Goal: Browse casually: Explore the website without a specific task or goal

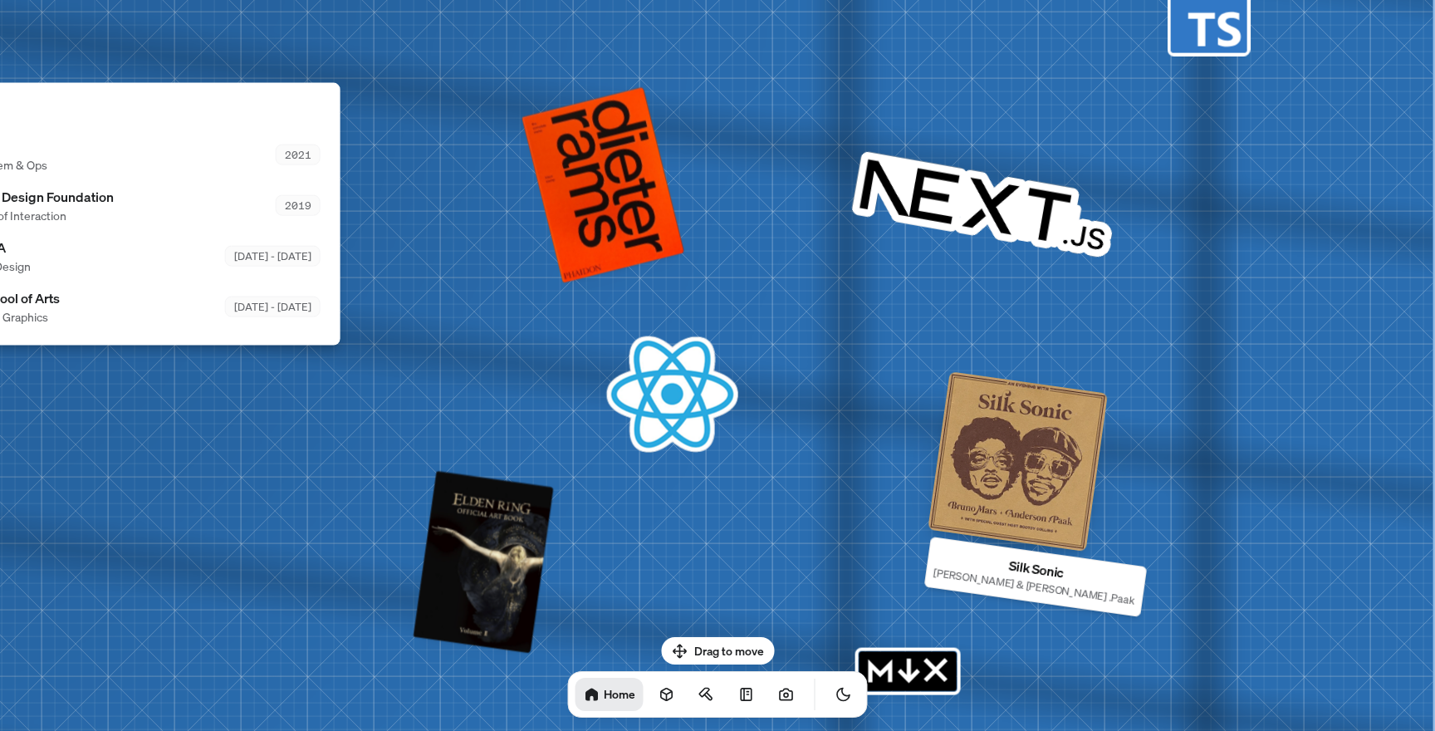
click at [1019, 506] on div at bounding box center [1017, 461] width 180 height 180
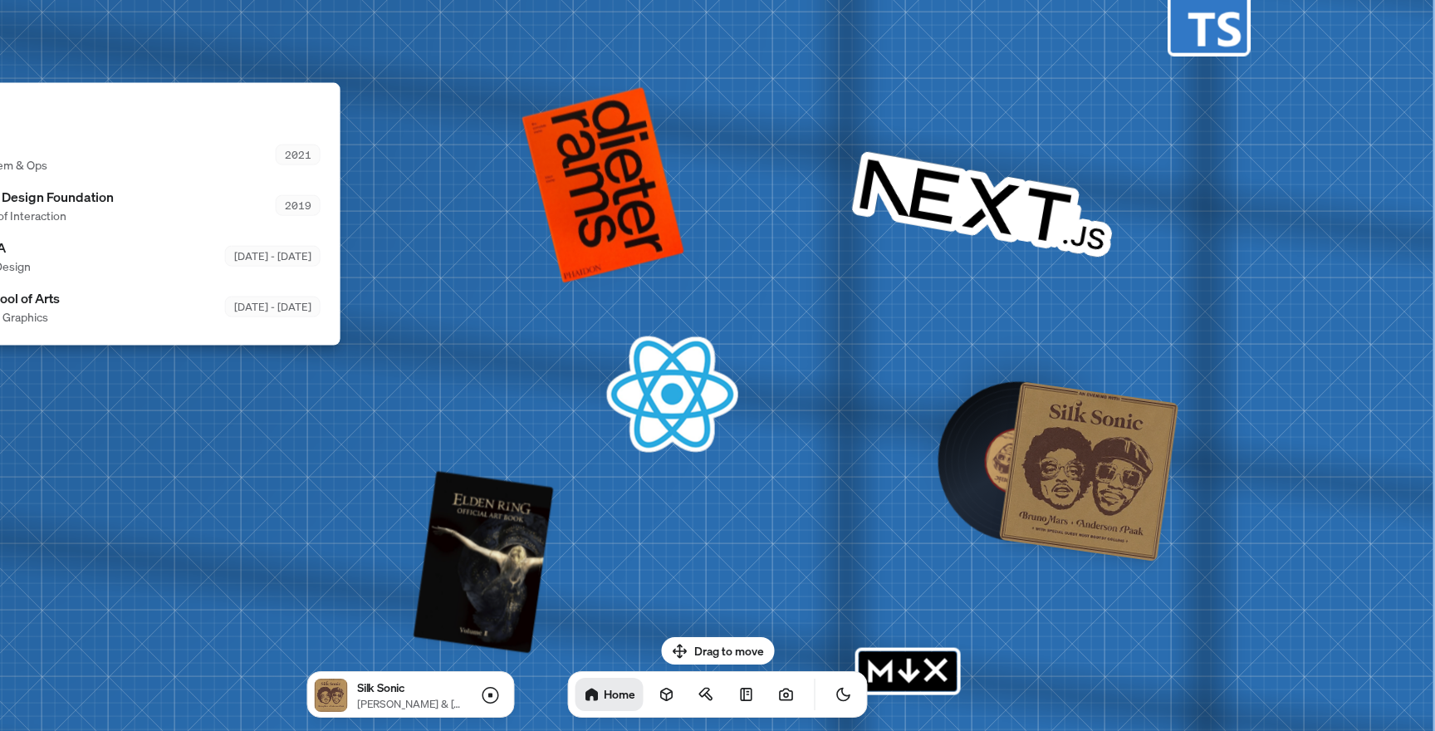
click at [1042, 505] on div at bounding box center [1089, 471] width 180 height 180
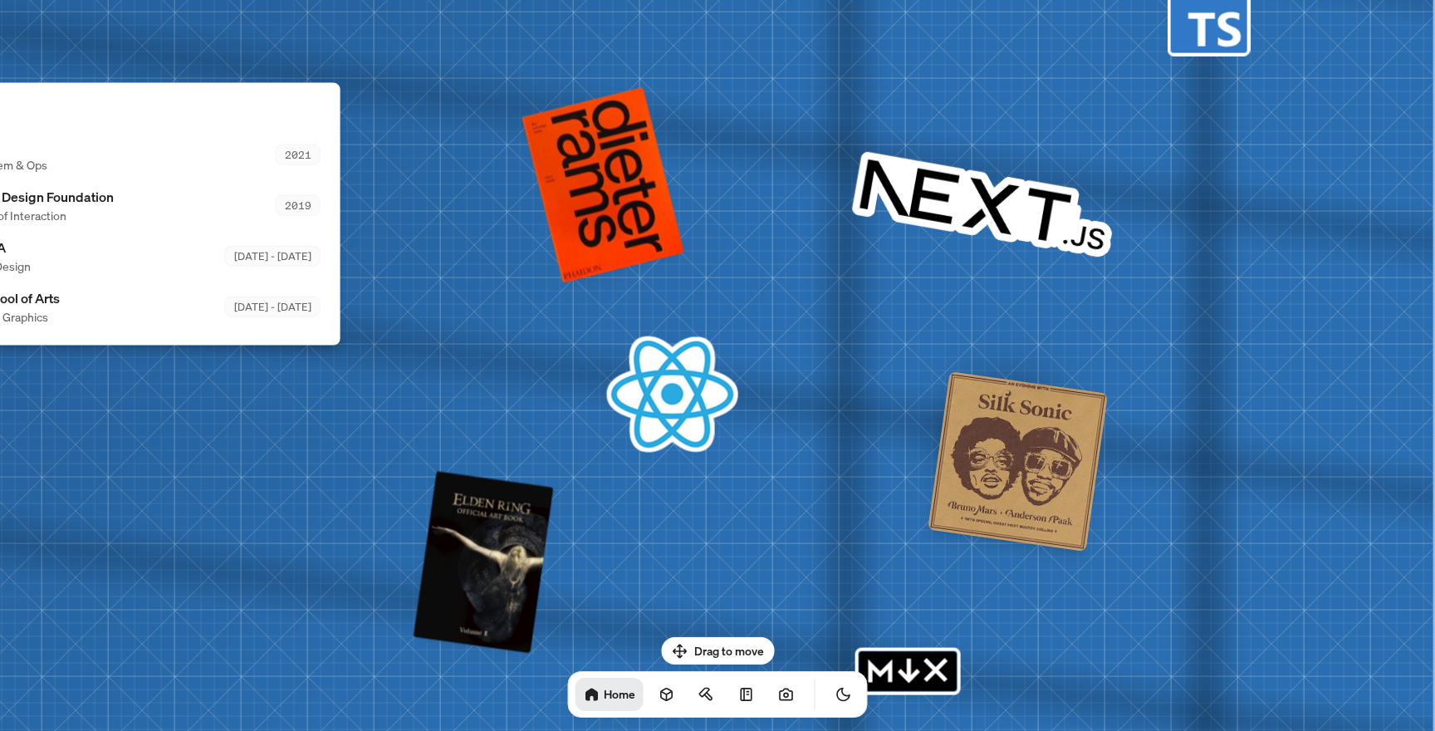
click at [1042, 506] on div at bounding box center [1017, 461] width 180 height 180
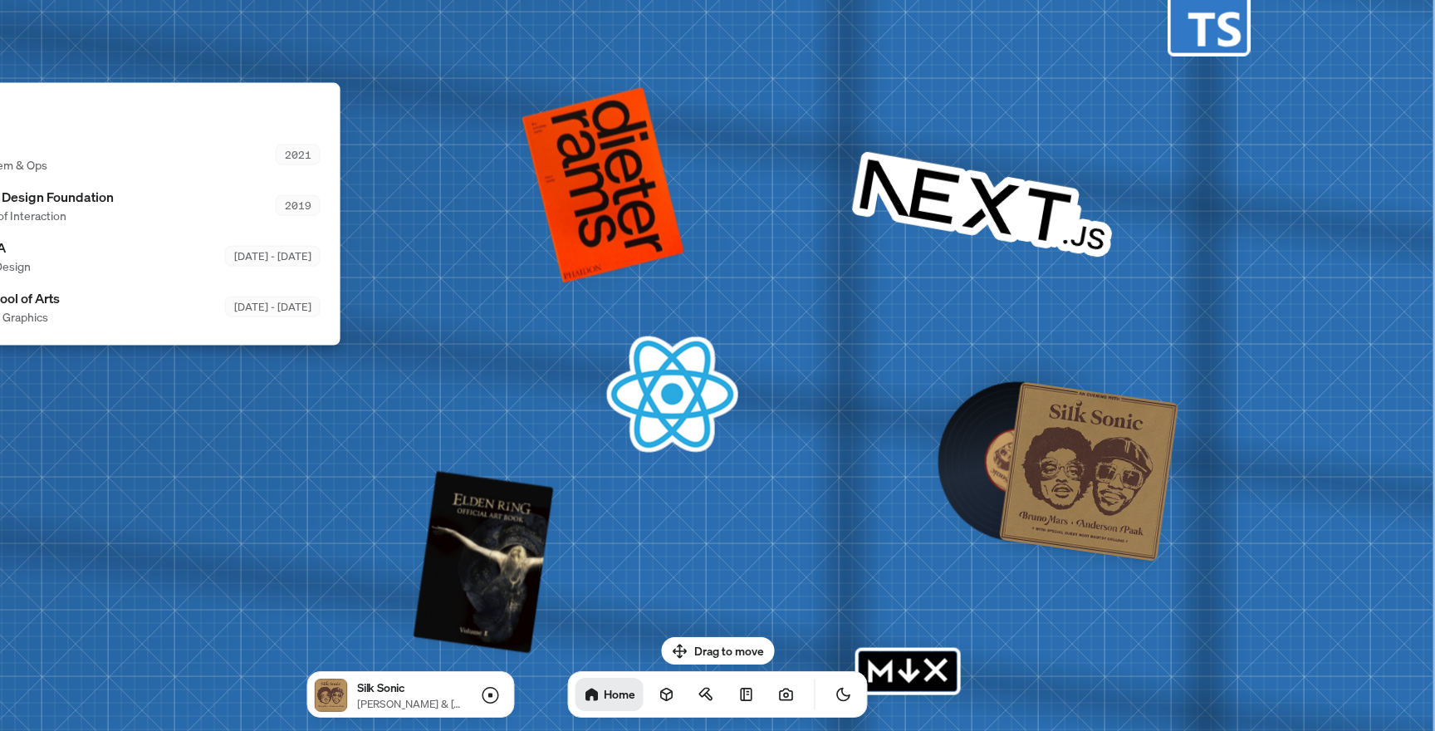
click at [1042, 506] on div at bounding box center [1089, 471] width 180 height 180
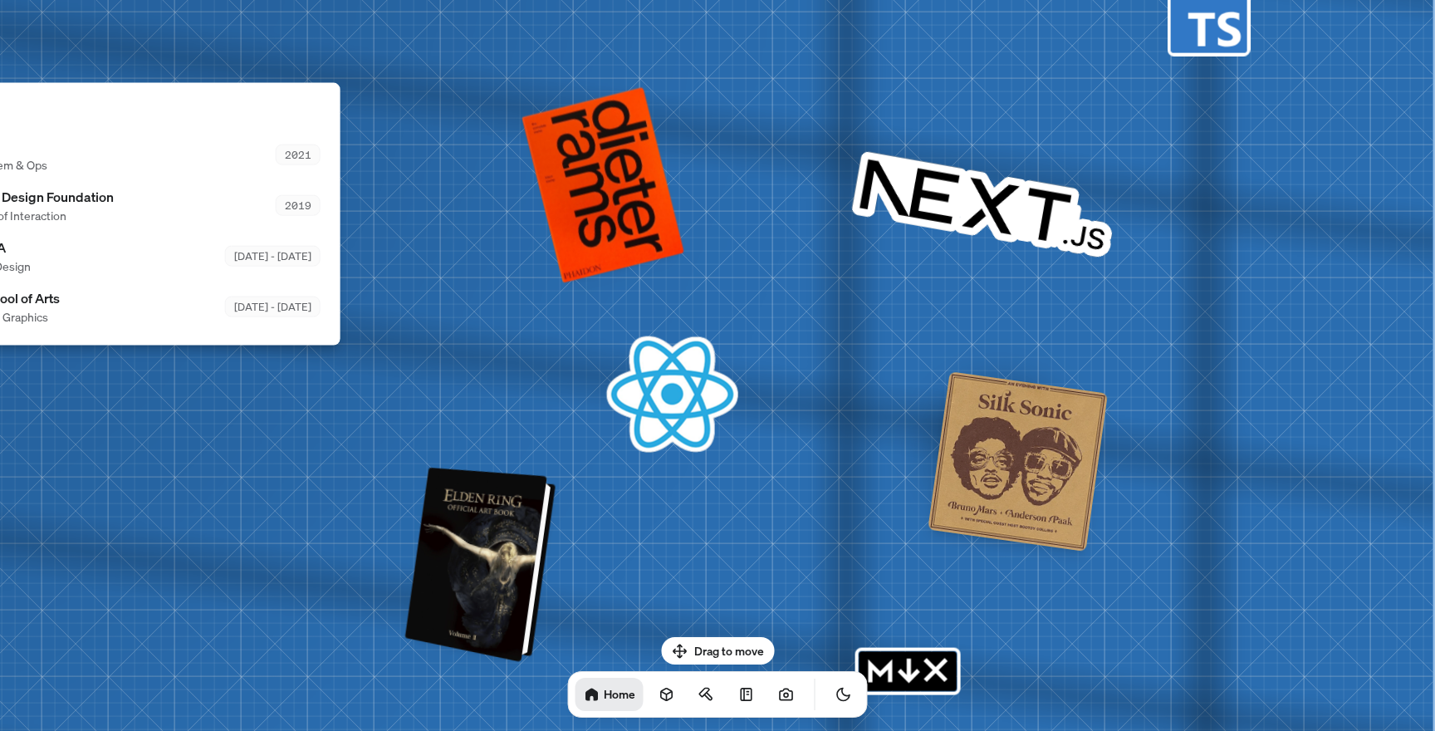
click at [497, 567] on div at bounding box center [483, 565] width 138 height 187
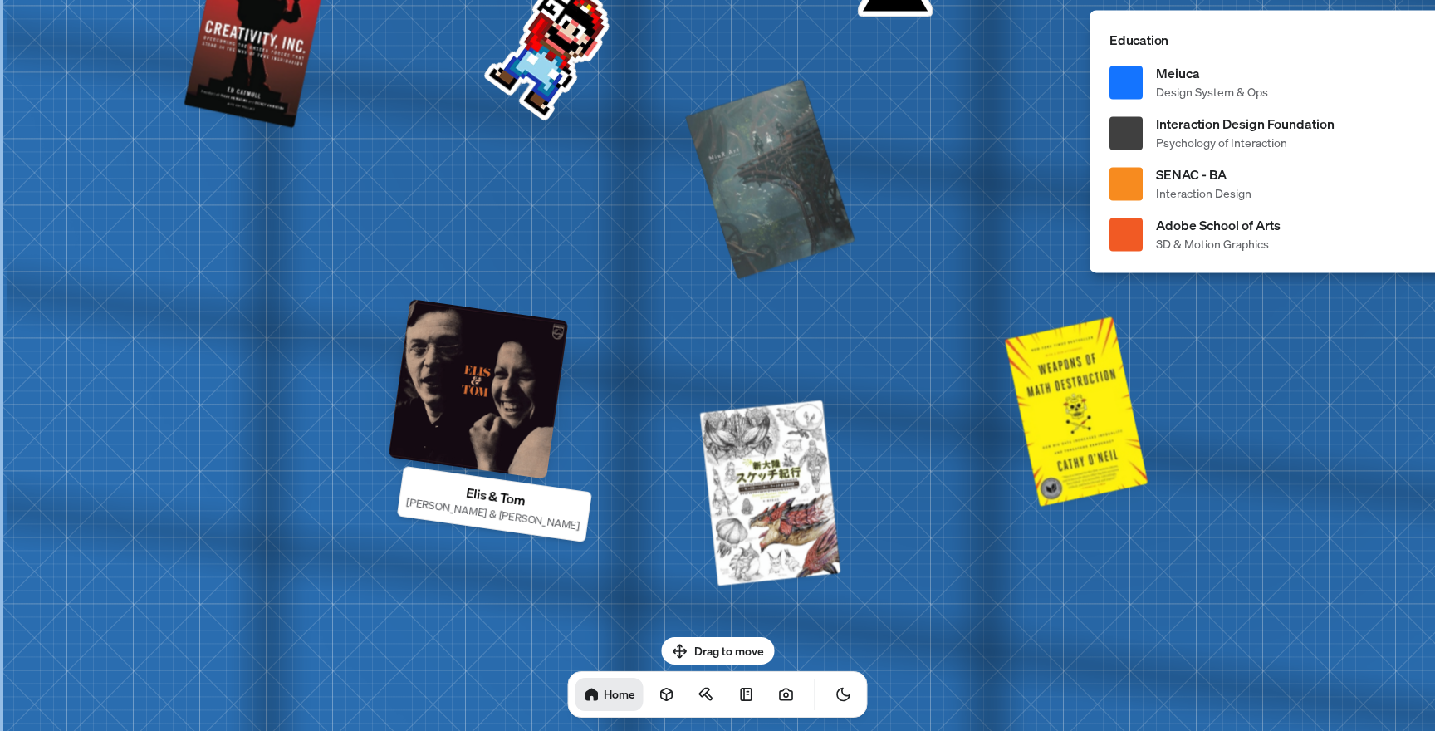
click at [513, 386] on div at bounding box center [479, 389] width 180 height 180
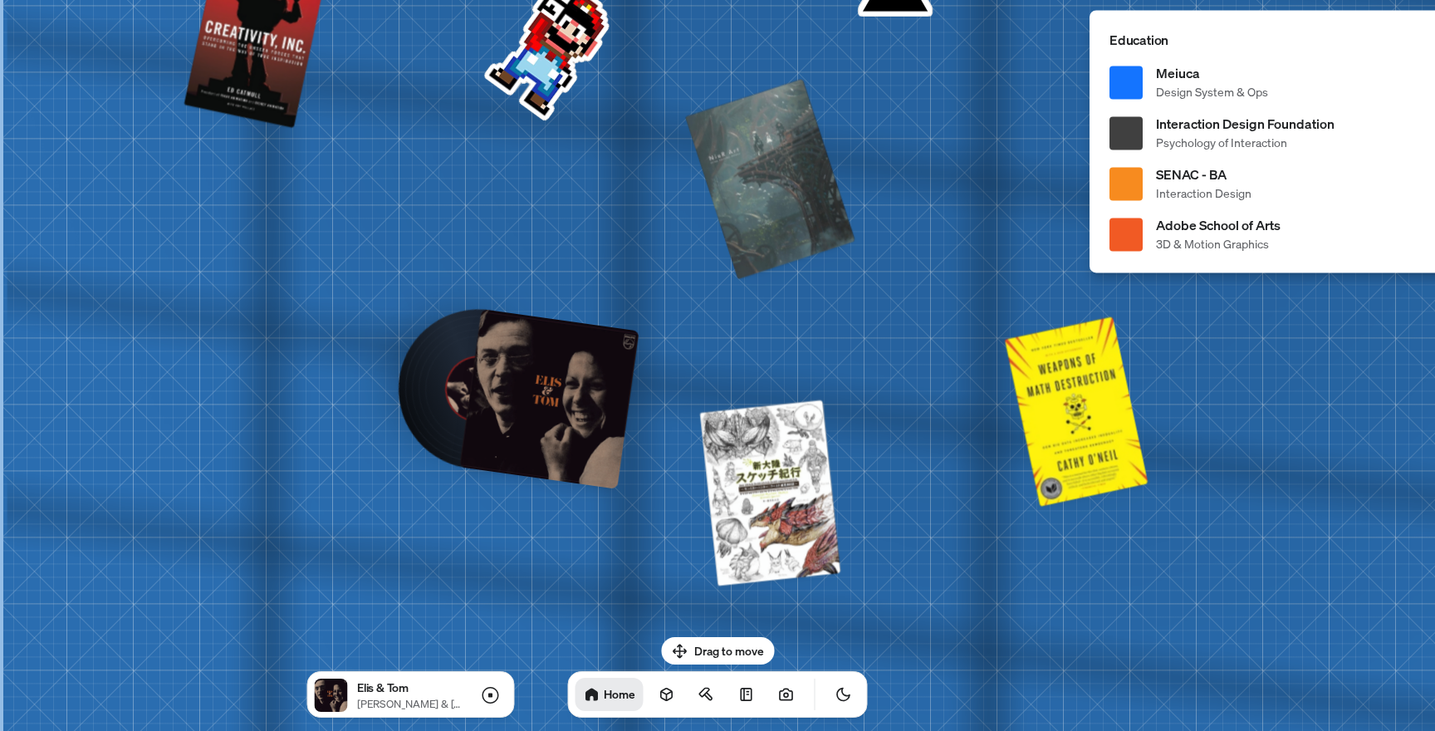
click at [557, 403] on div at bounding box center [549, 399] width 180 height 180
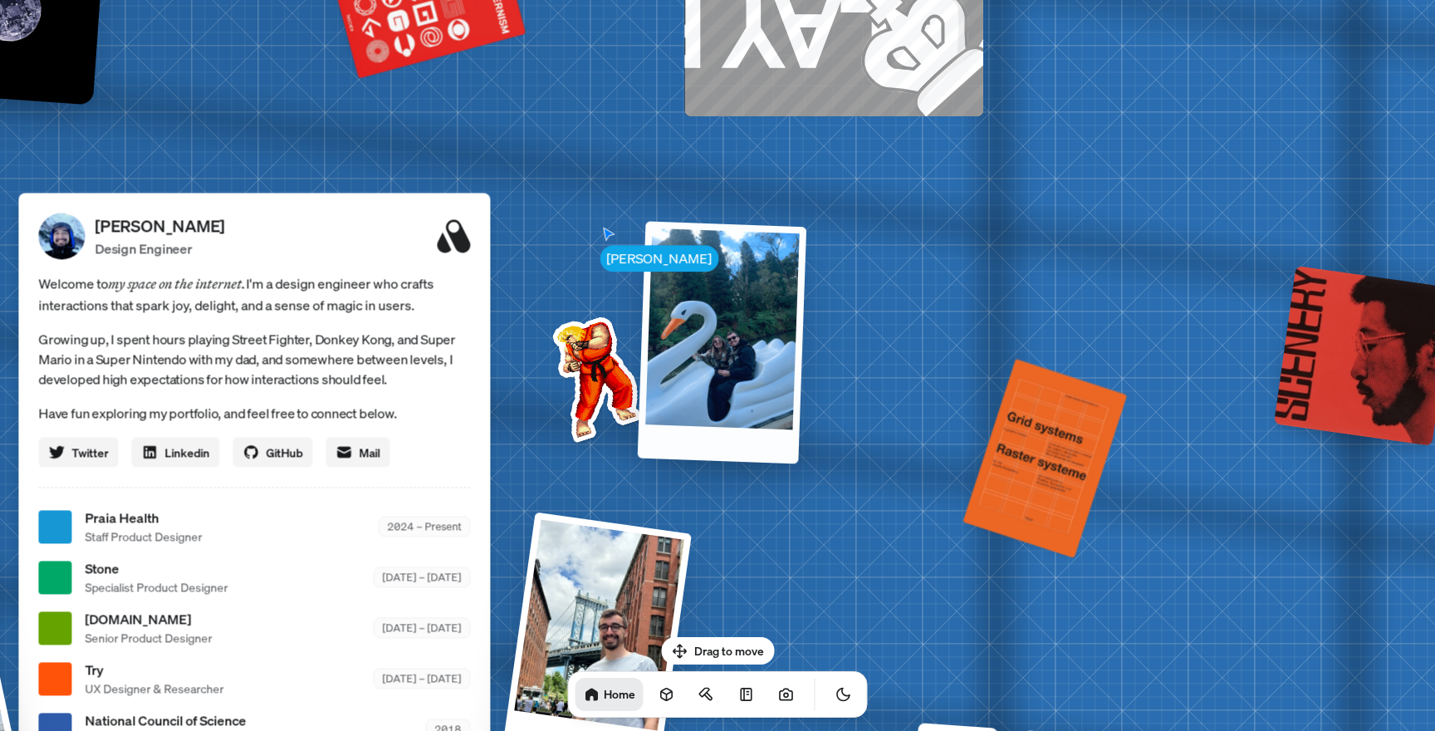
click at [739, 321] on div at bounding box center [722, 342] width 169 height 242
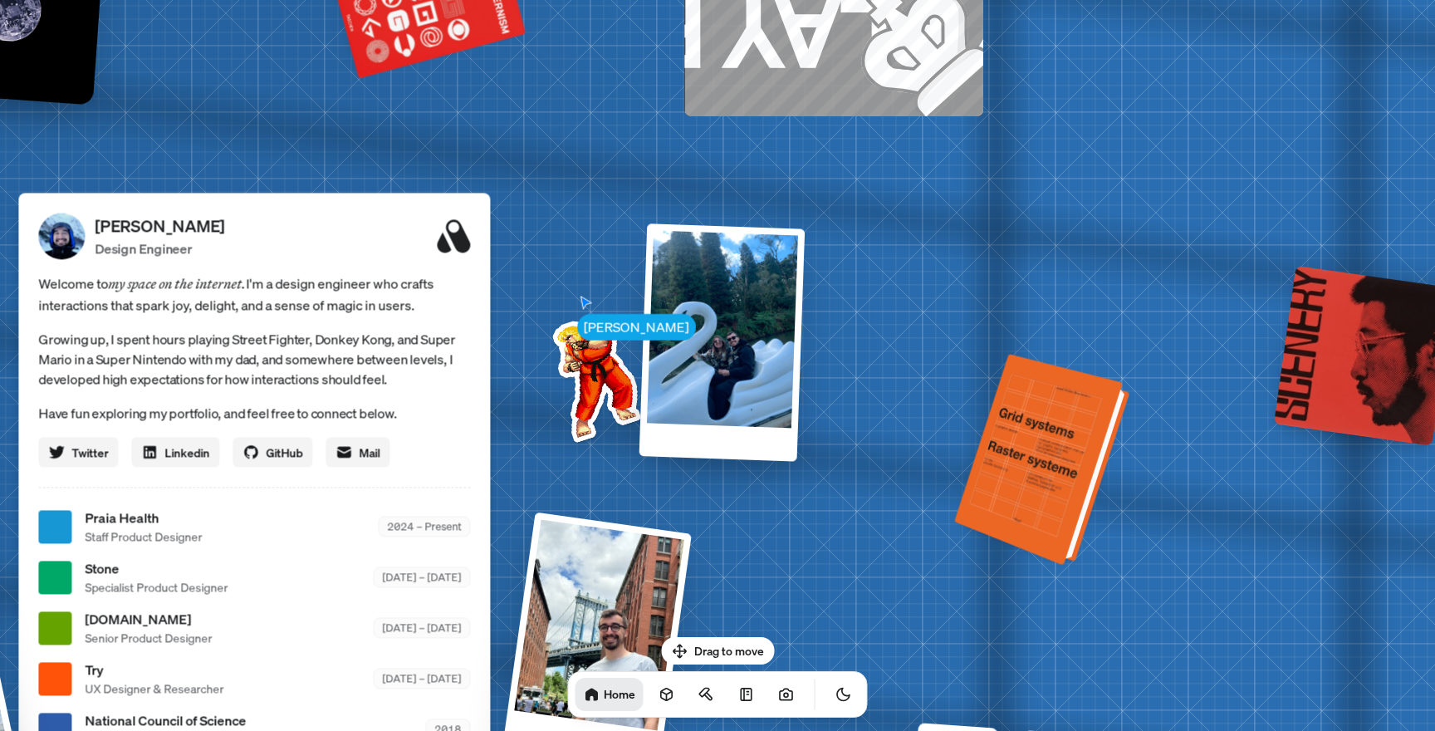
click at [1032, 453] on div at bounding box center [1044, 461] width 163 height 203
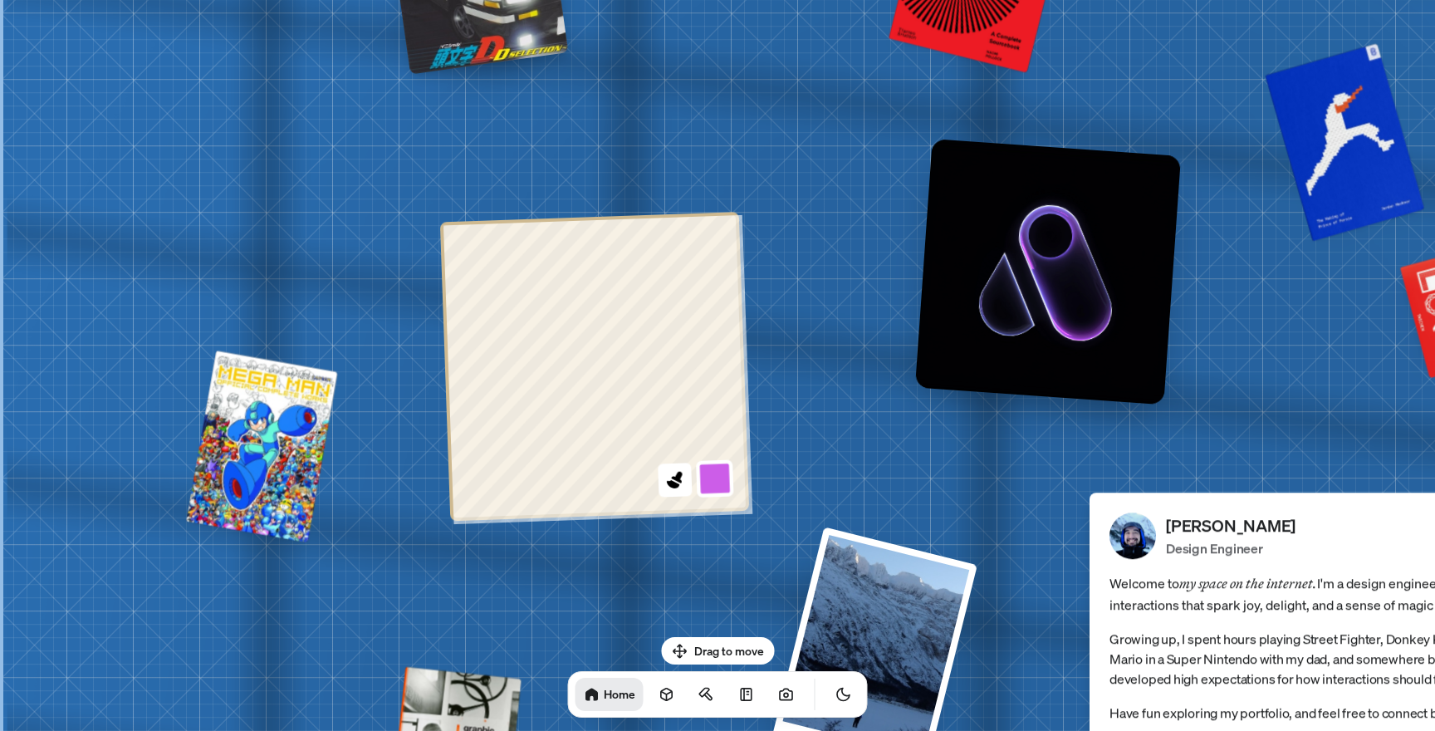
click at [717, 476] on button at bounding box center [715, 478] width 38 height 38
click at [715, 396] on button at bounding box center [712, 399] width 38 height 38
click at [678, 488] on icon at bounding box center [674, 479] width 22 height 22
click at [678, 477] on icon at bounding box center [677, 477] width 12 height 13
click at [716, 461] on button at bounding box center [715, 478] width 38 height 38
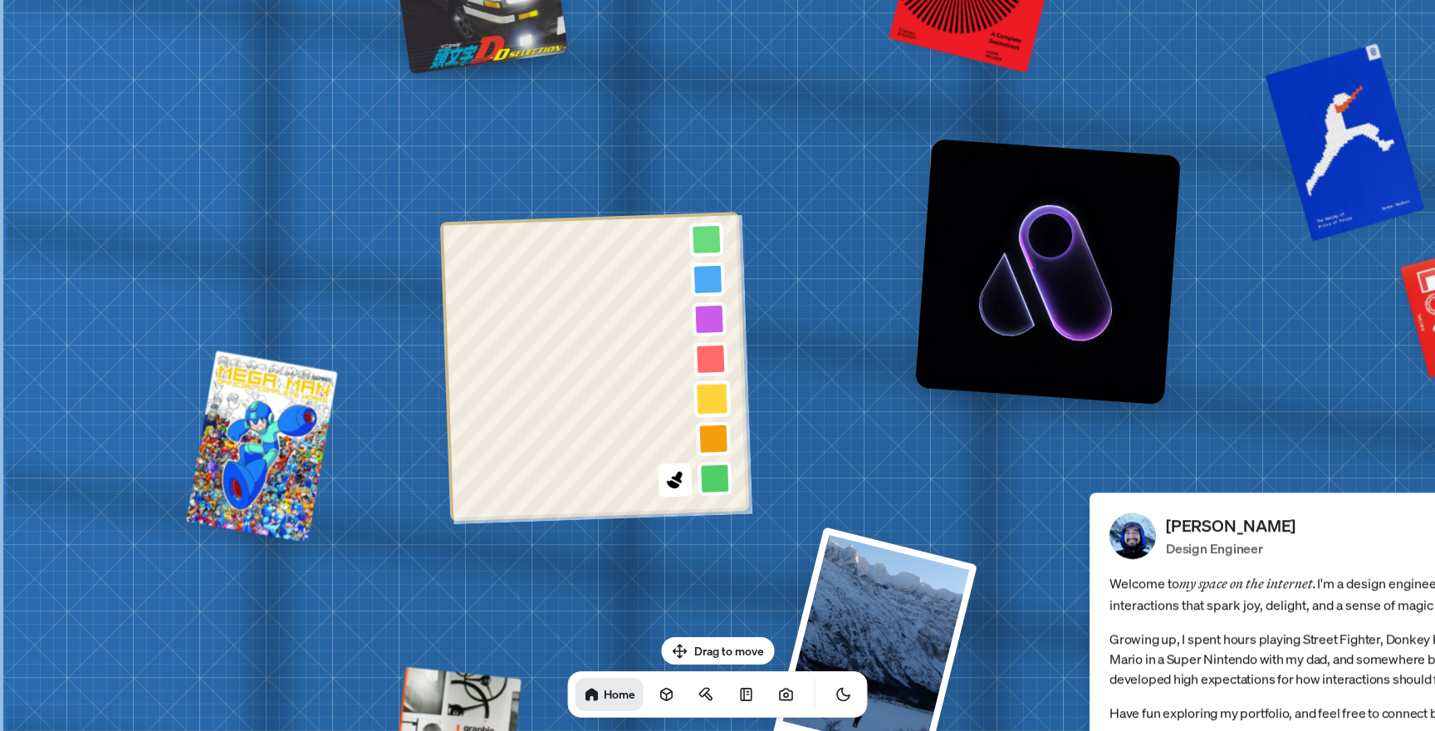
click at [714, 395] on button at bounding box center [712, 399] width 38 height 38
click at [673, 487] on icon at bounding box center [673, 485] width 14 height 10
click at [717, 487] on button at bounding box center [715, 478] width 38 height 38
click at [711, 400] on button at bounding box center [712, 399] width 38 height 38
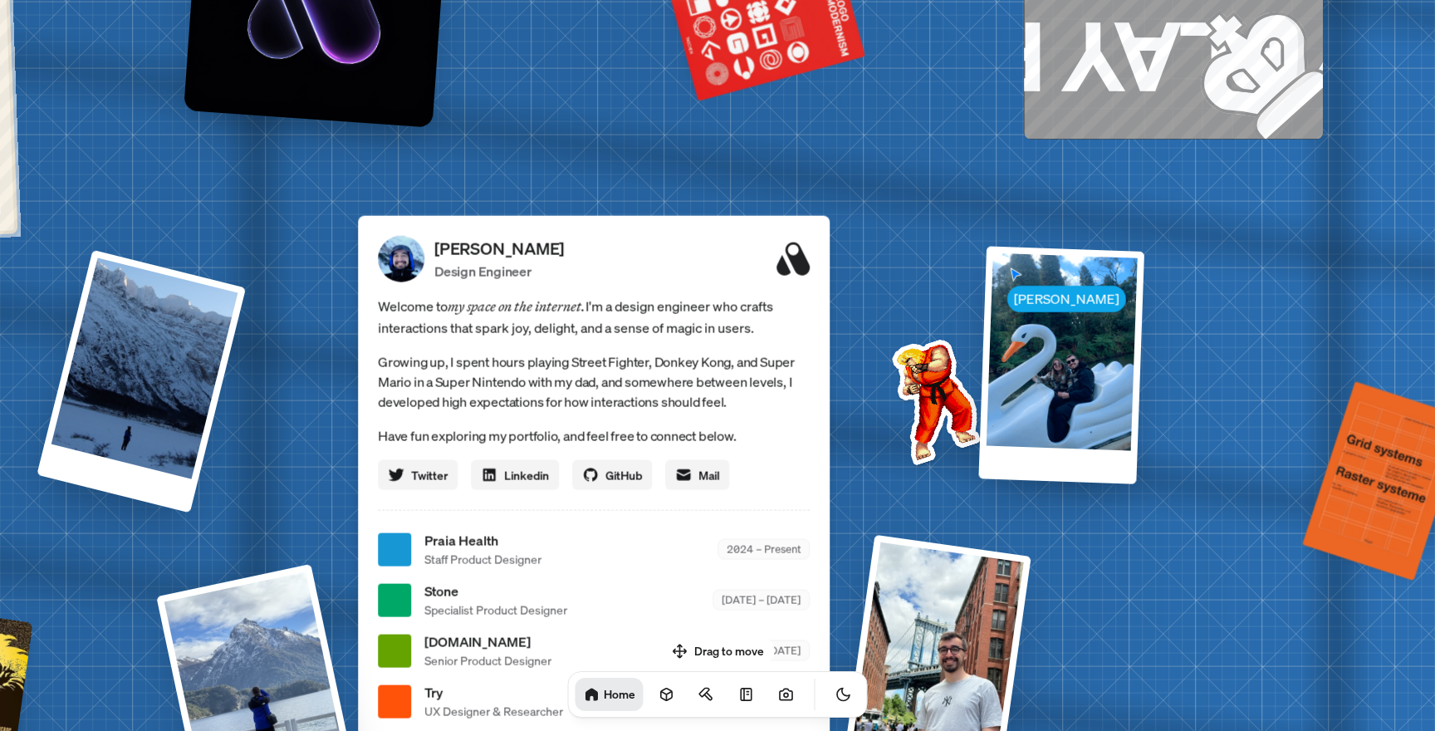
click at [790, 260] on icon at bounding box center [792, 258] width 33 height 33
